Goal: Task Accomplishment & Management: Manage account settings

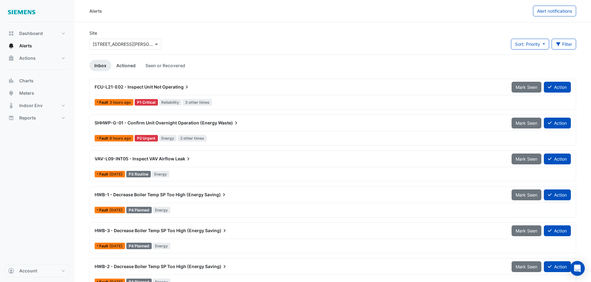
click at [120, 65] on link "Actioned" at bounding box center [125, 65] width 29 height 11
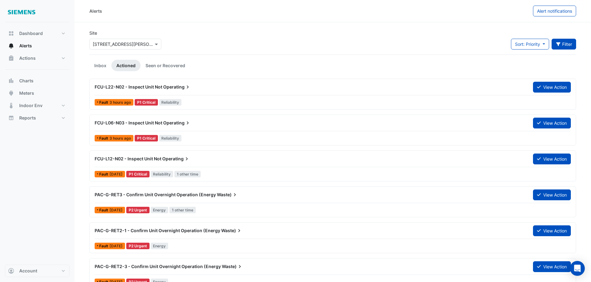
click at [566, 47] on button "Filter" at bounding box center [563, 44] width 25 height 11
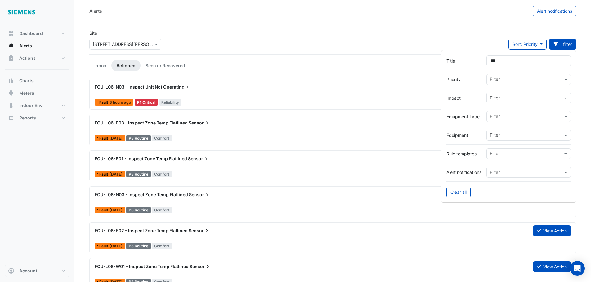
type input "***"
click at [286, 33] on div "Site Select a Site × [STREET_ADDRESS][PERSON_NAME] Sort: Priority Priority Upda…" at bounding box center [333, 42] width 494 height 25
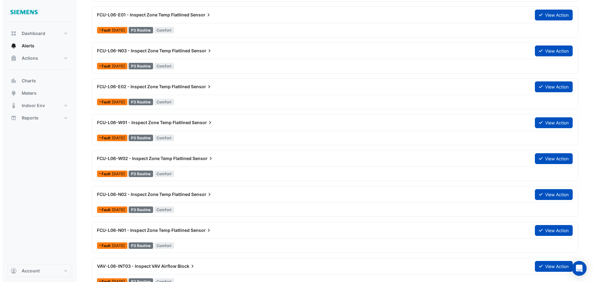
scroll to position [155, 0]
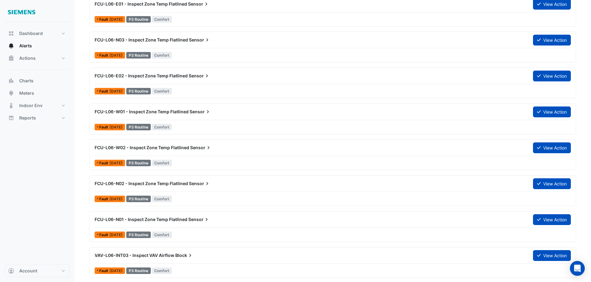
click at [164, 184] on span "FCU-L06-N02 - Inspect Zone Temp Flatlined" at bounding box center [141, 183] width 93 height 5
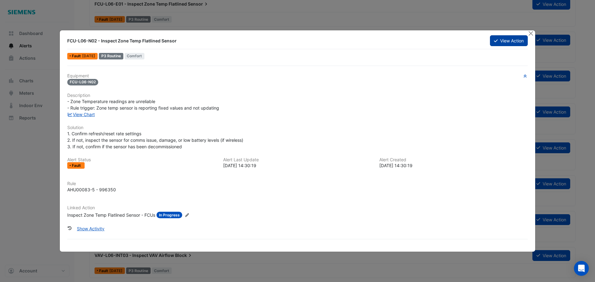
click at [506, 39] on button "View Action" at bounding box center [509, 40] width 38 height 11
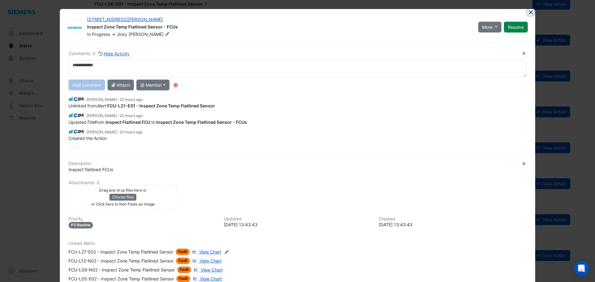
click at [530, 11] on button "Close" at bounding box center [531, 12] width 7 height 7
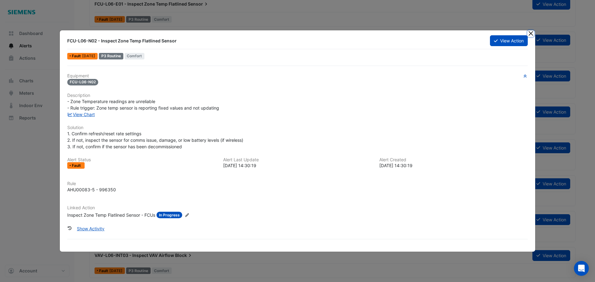
click at [530, 33] on button "Close" at bounding box center [531, 33] width 7 height 7
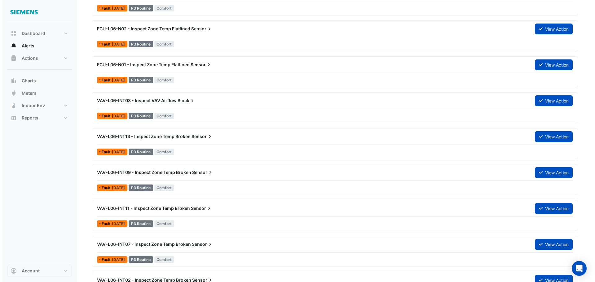
scroll to position [341, 0]
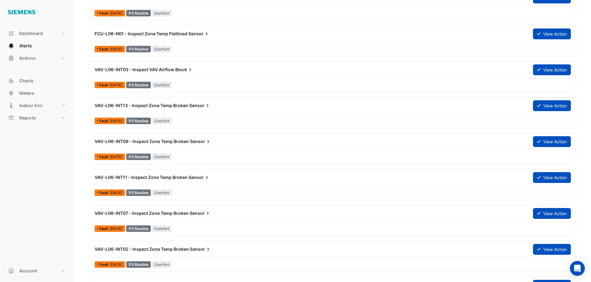
click at [150, 71] on span "VAV-L06-INT03 - Inspect VAV Airflow" at bounding box center [135, 69] width 80 height 5
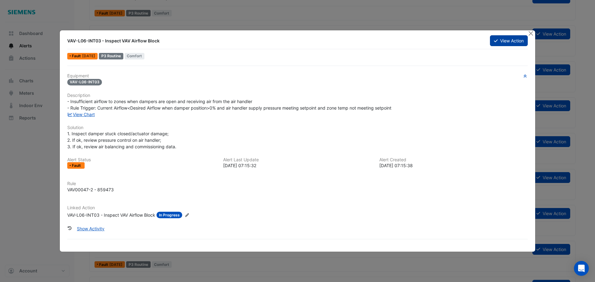
click at [506, 41] on button "View Action" at bounding box center [509, 40] width 38 height 11
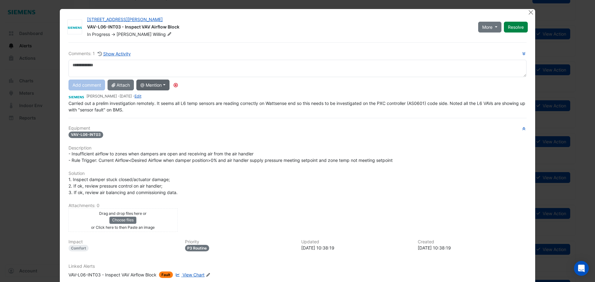
click at [166, 85] on button "@ Mention" at bounding box center [152, 85] width 33 height 11
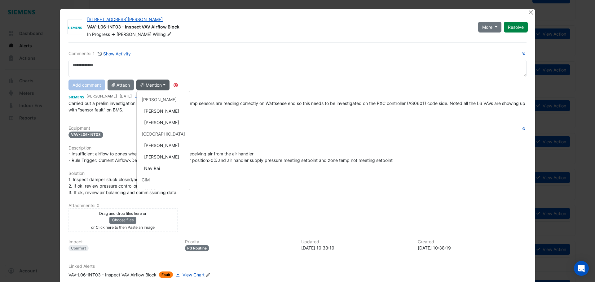
click at [222, 87] on div "Add comment Attach @ Mention AG [PERSON_NAME] [PERSON_NAME] [GEOGRAPHIC_DATA] […" at bounding box center [298, 85] width 466 height 11
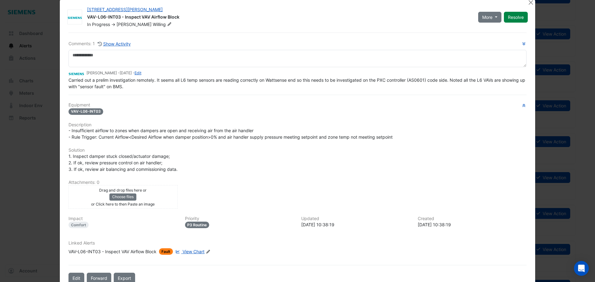
scroll to position [25, 0]
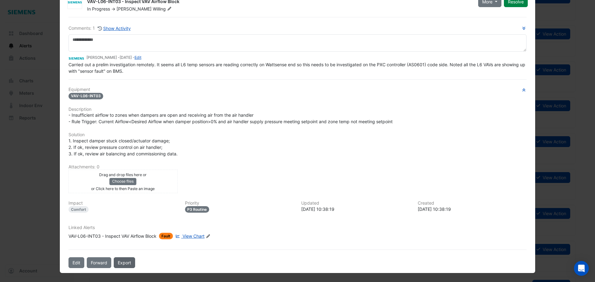
click at [120, 263] on link "Export" at bounding box center [124, 263] width 21 height 11
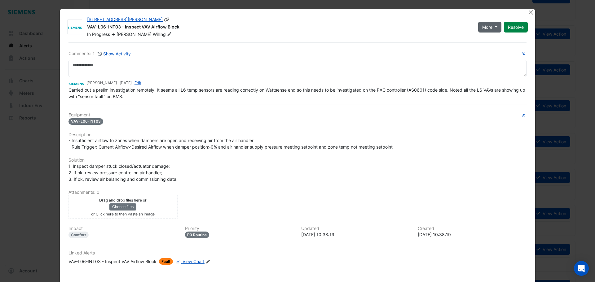
click at [495, 30] on button "More" at bounding box center [489, 27] width 23 height 11
click at [377, 21] on div "[STREET_ADDRESS][PERSON_NAME]" at bounding box center [279, 19] width 384 height 7
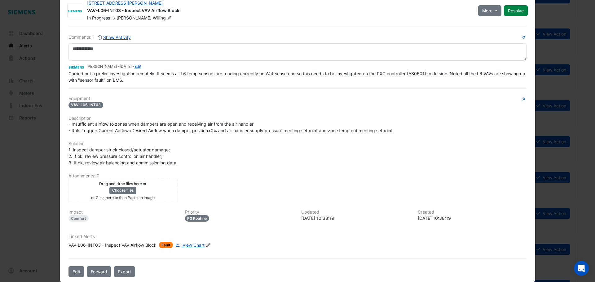
scroll to position [25, 0]
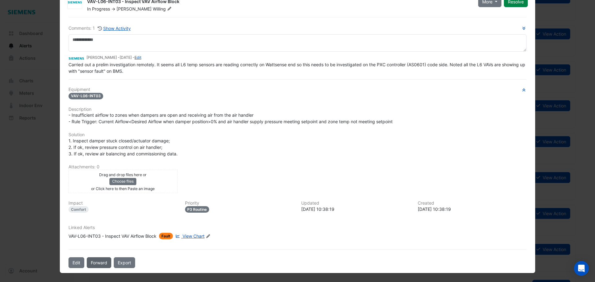
click at [101, 264] on button "Forward" at bounding box center [99, 263] width 24 height 11
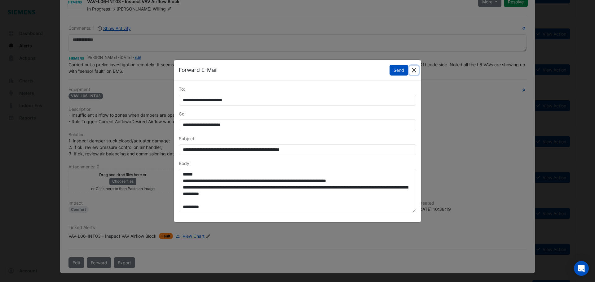
click at [413, 69] on button "Close" at bounding box center [413, 70] width 9 height 9
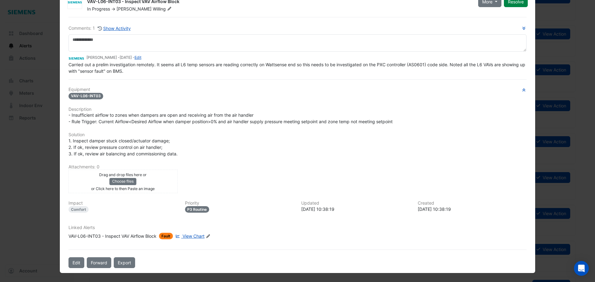
scroll to position [0, 0]
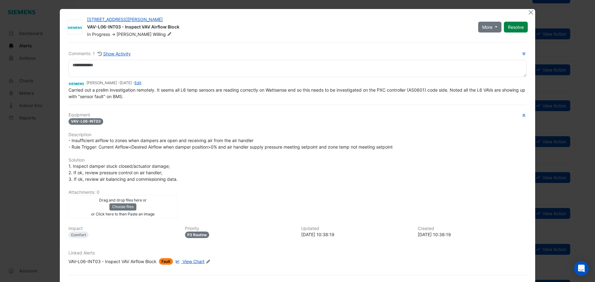
click at [187, 263] on span "View Chart" at bounding box center [194, 261] width 22 height 5
click at [497, 27] on button "More" at bounding box center [489, 27] width 23 height 11
click at [418, 21] on div "[STREET_ADDRESS][PERSON_NAME]" at bounding box center [279, 19] width 384 height 7
click at [164, 19] on icon at bounding box center [167, 19] width 6 height 4
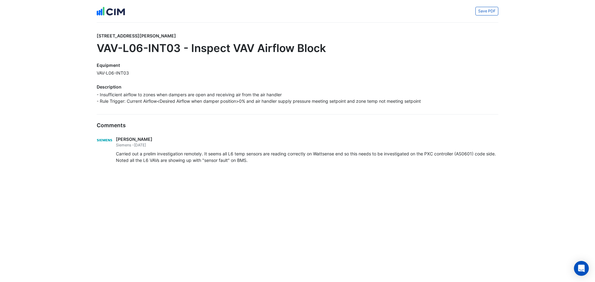
click at [281, 174] on html "Save PDF 555 Collins Street VAV-L06-INT03 - Inspect VAV Airflow Block Equipment…" at bounding box center [297, 87] width 595 height 174
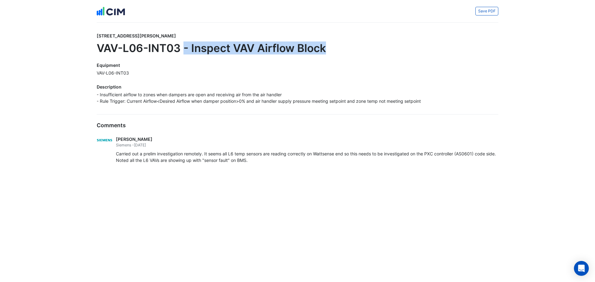
drag, startPoint x: 327, startPoint y: 51, endPoint x: 183, endPoint y: 51, distance: 144.1
click at [183, 51] on h1 "VAV-L06-INT03 - Inspect VAV Airflow Block" at bounding box center [298, 48] width 402 height 13
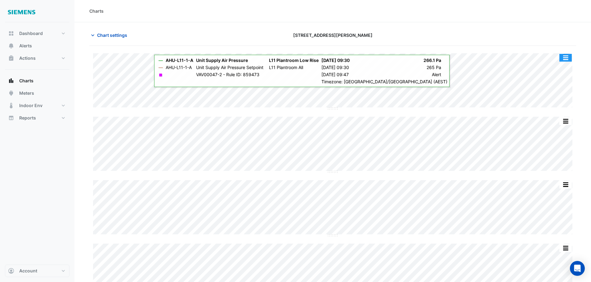
type input "**********"
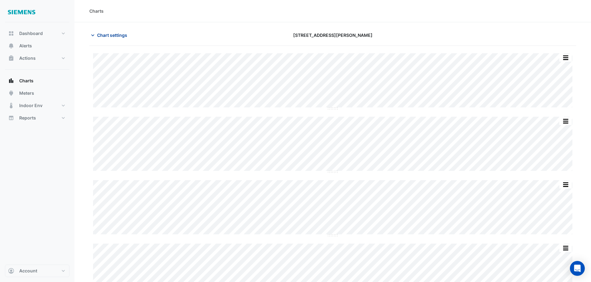
click at [123, 38] on button "Chart settings" at bounding box center [110, 35] width 42 height 11
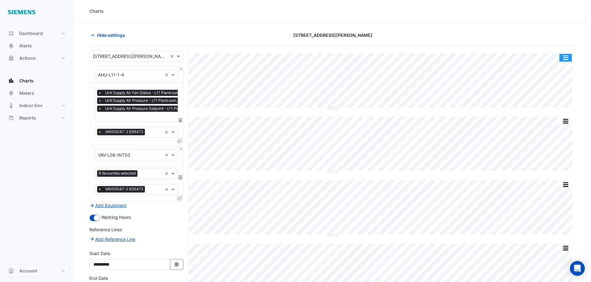
click at [566, 56] on button "button" at bounding box center [565, 58] width 12 height 8
click at [542, 23] on section "Hide settings 555 Collins Street Split by Equip Split All Split None Print Save…" at bounding box center [332, 208] width 516 height 373
